Goal: Task Accomplishment & Management: Complete application form

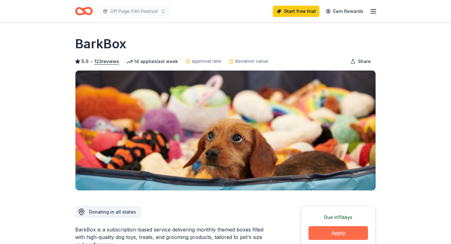
click at [338, 234] on button "Apply" at bounding box center [337, 233] width 59 height 14
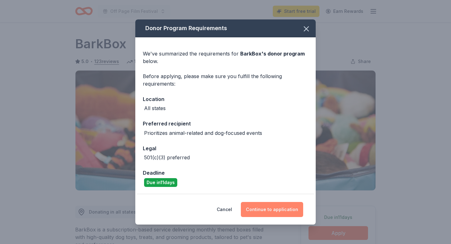
click at [268, 208] on button "Continue to application" at bounding box center [272, 209] width 62 height 15
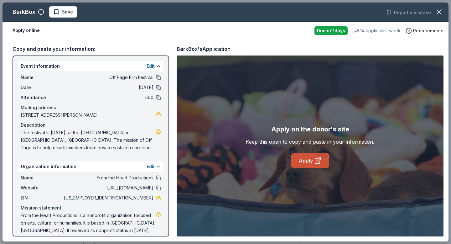
click at [306, 160] on link "Apply" at bounding box center [310, 160] width 38 height 15
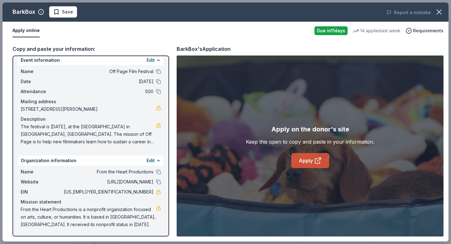
click at [306, 162] on link "Apply" at bounding box center [310, 160] width 38 height 15
